Goal: Information Seeking & Learning: Check status

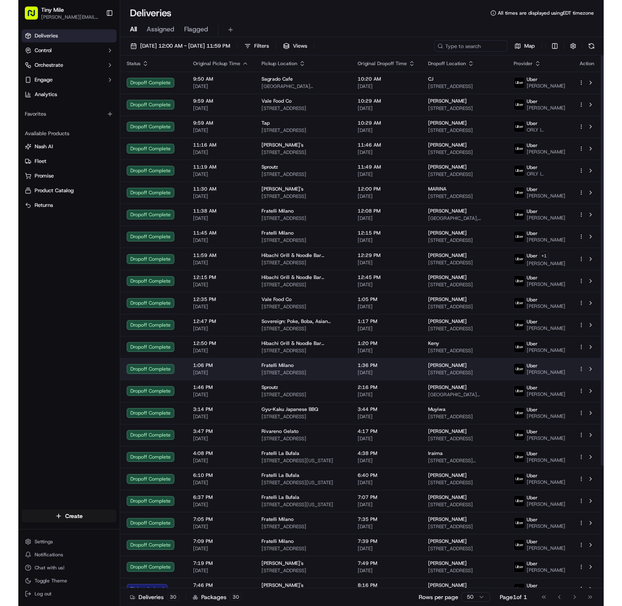
scroll to position [158, 0]
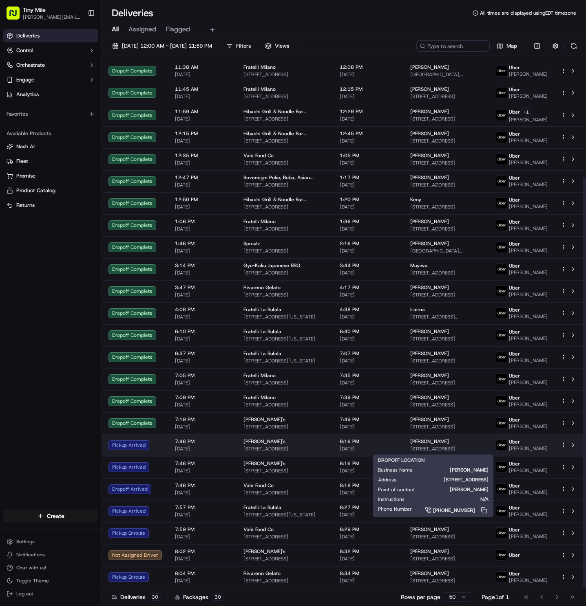
click at [438, 445] on div "Nicole 88 SW 7th St Apt 2501, Miami, FL 33130, USA" at bounding box center [446, 446] width 73 height 14
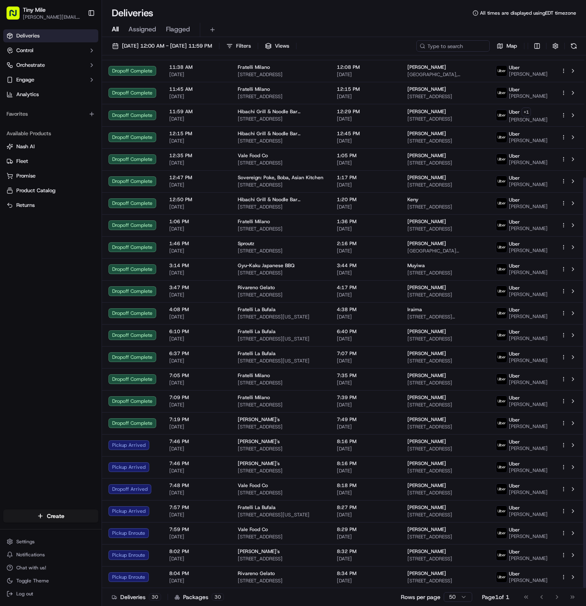
drag, startPoint x: 412, startPoint y: 442, endPoint x: 582, endPoint y: 251, distance: 255.5
click at [583, 251] on div at bounding box center [584, 382] width 3 height 411
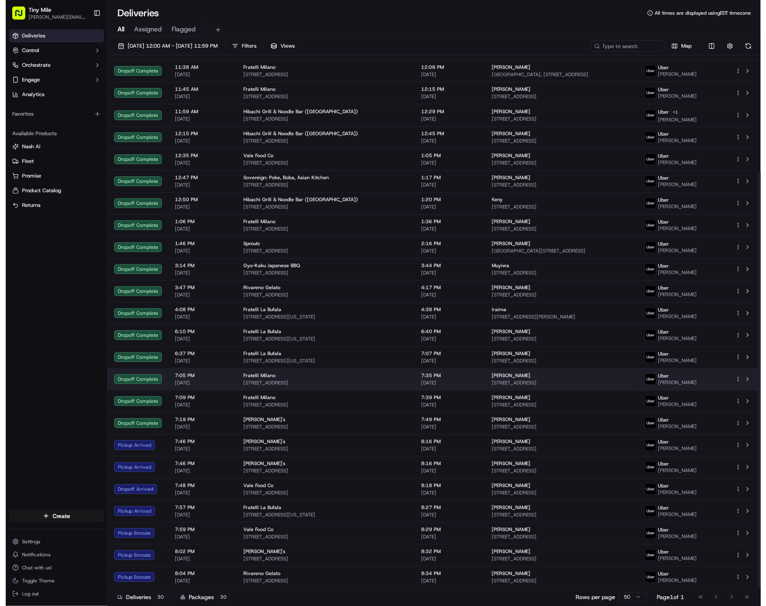
scroll to position [144, 0]
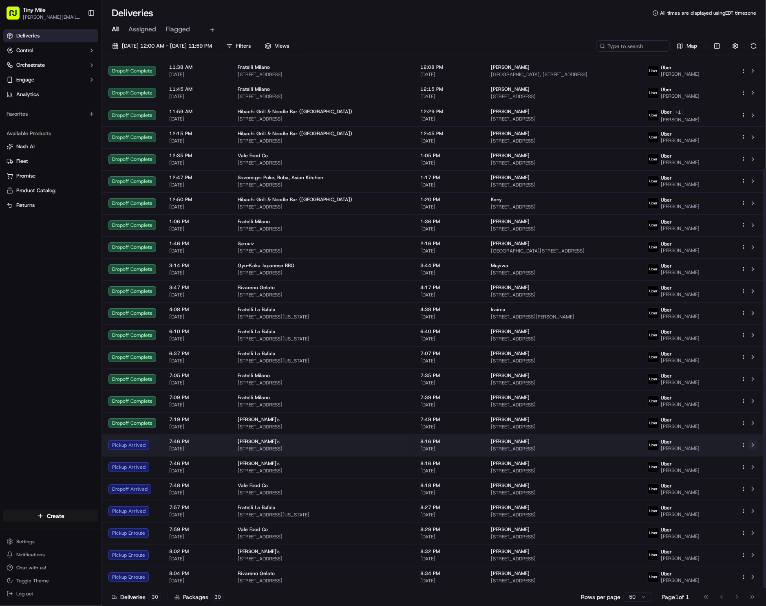
click at [585, 445] on button at bounding box center [753, 446] width 10 height 10
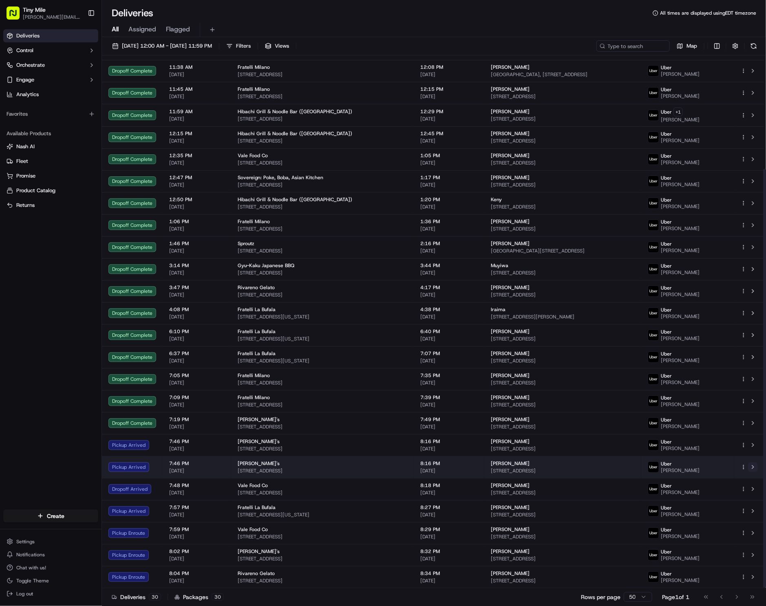
click at [585, 467] on button at bounding box center [753, 468] width 10 height 10
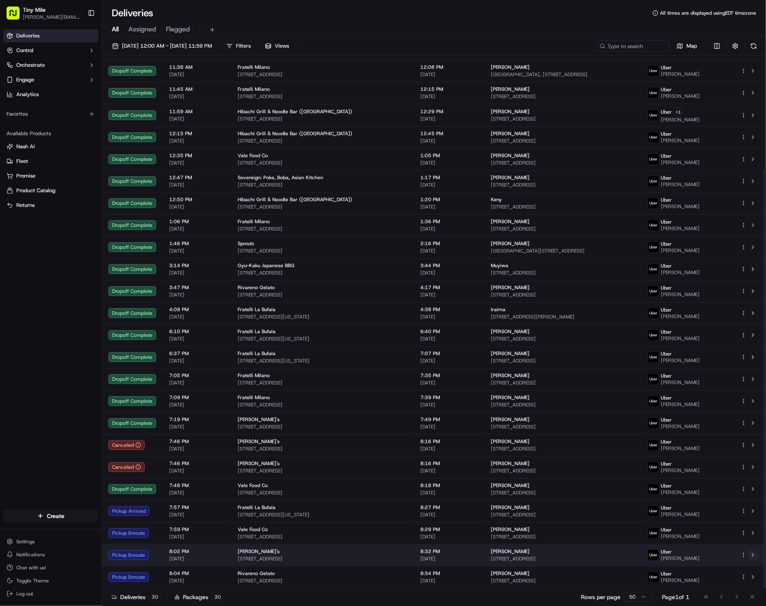
click at [585, 554] on button at bounding box center [753, 556] width 10 height 10
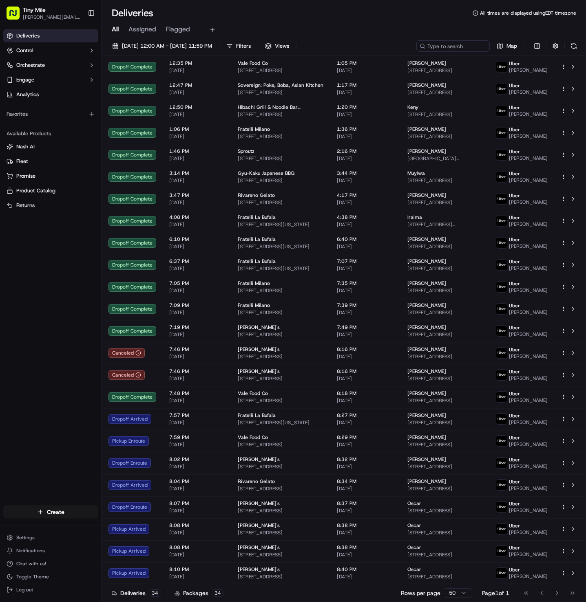
scroll to position [246, 0]
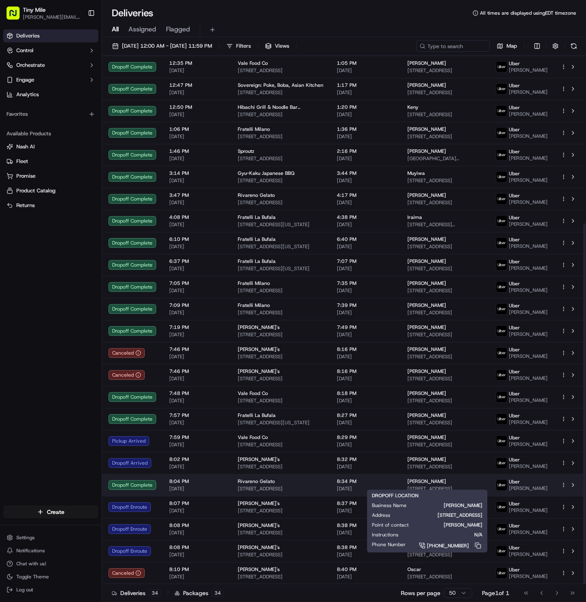
click at [463, 480] on div "Andrew" at bounding box center [444, 481] width 75 height 7
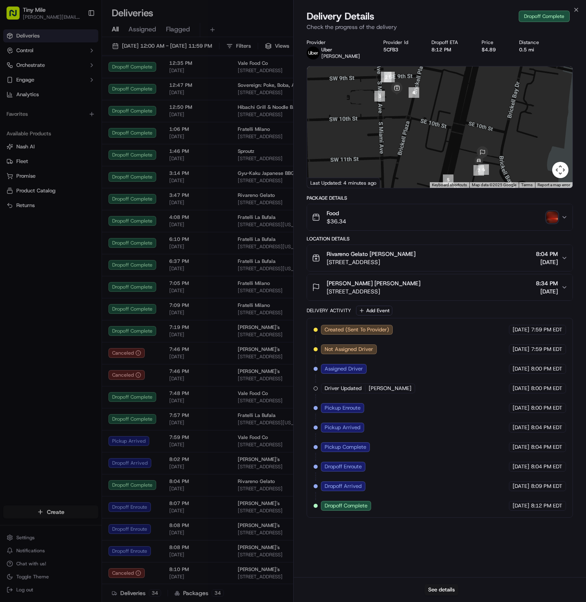
click at [554, 218] on img "button" at bounding box center [551, 217] width 11 height 11
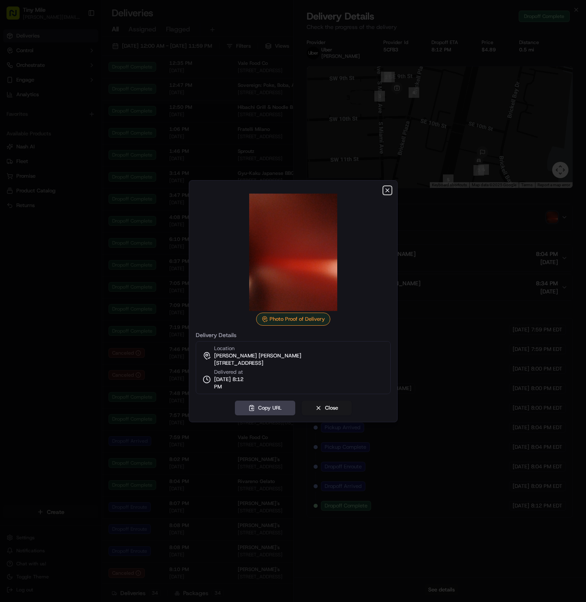
click at [388, 187] on icon "button" at bounding box center [387, 190] width 7 height 7
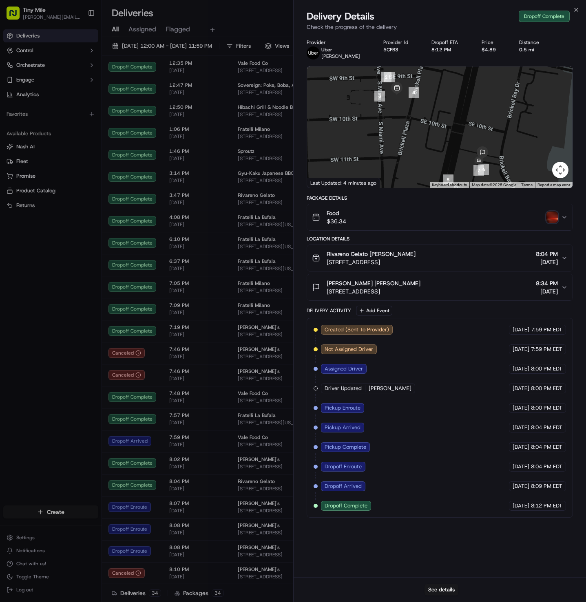
click at [580, 10] on div "Delivery Details Dropoff Complete Check the progress of the delivery" at bounding box center [439, 22] width 293 height 24
click at [575, 10] on icon "button" at bounding box center [576, 10] width 7 height 7
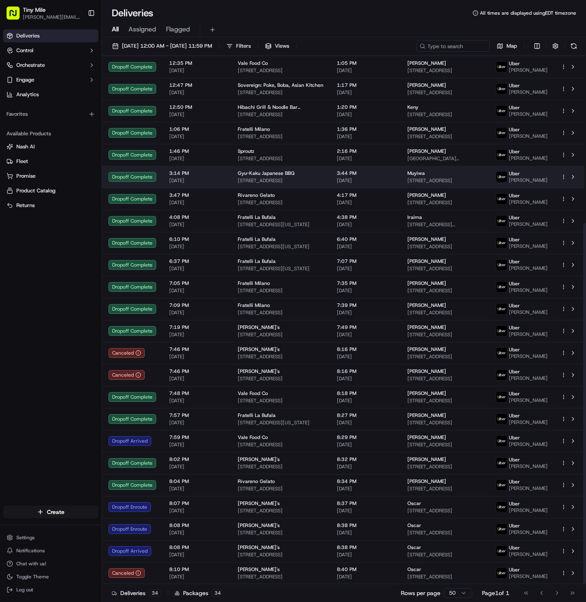
scroll to position [246, 0]
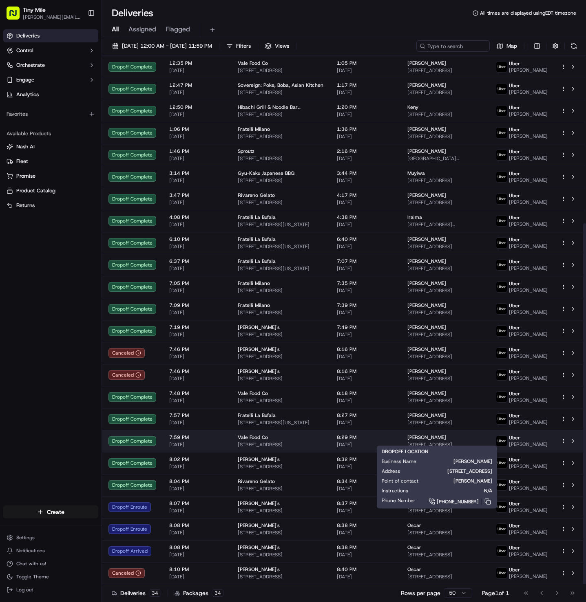
click at [442, 435] on div "[PERSON_NAME]" at bounding box center [444, 437] width 75 height 7
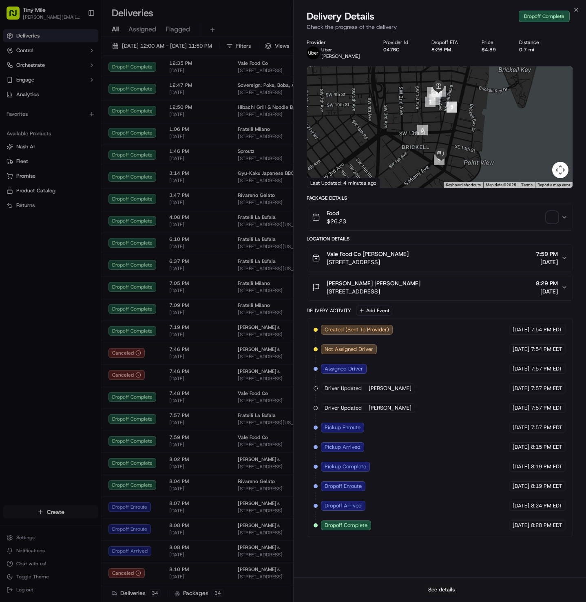
click at [448, 588] on button "See details" at bounding box center [441, 589] width 34 height 11
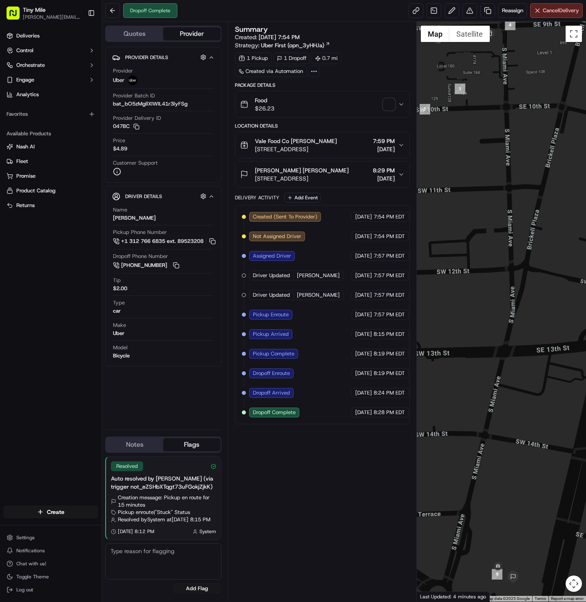
click at [387, 110] on span "button" at bounding box center [388, 104] width 11 height 11
